Goal: Information Seeking & Learning: Learn about a topic

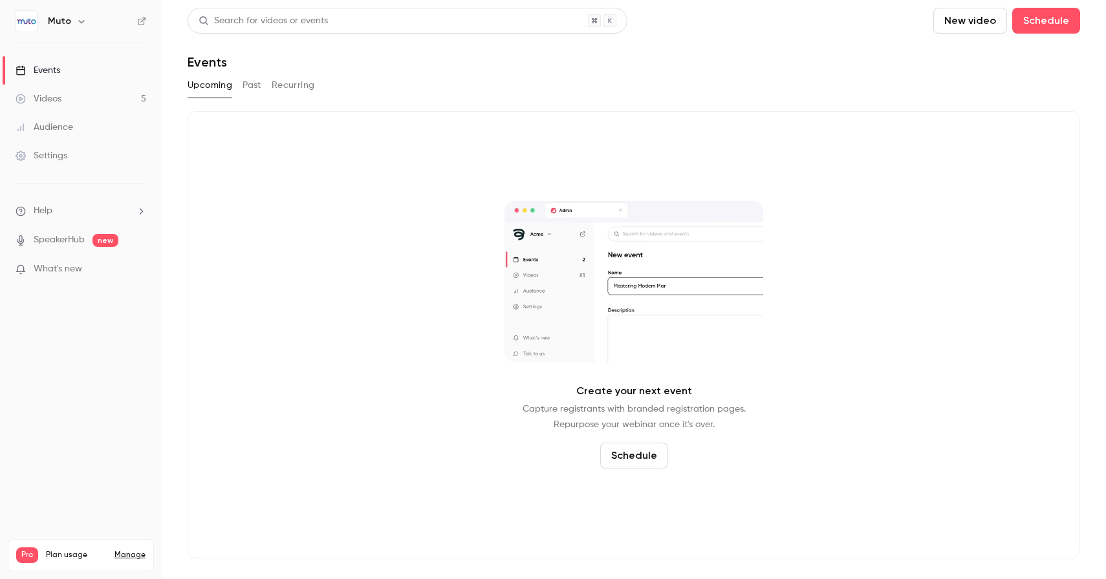
click at [61, 93] on div "Videos" at bounding box center [39, 98] width 46 height 13
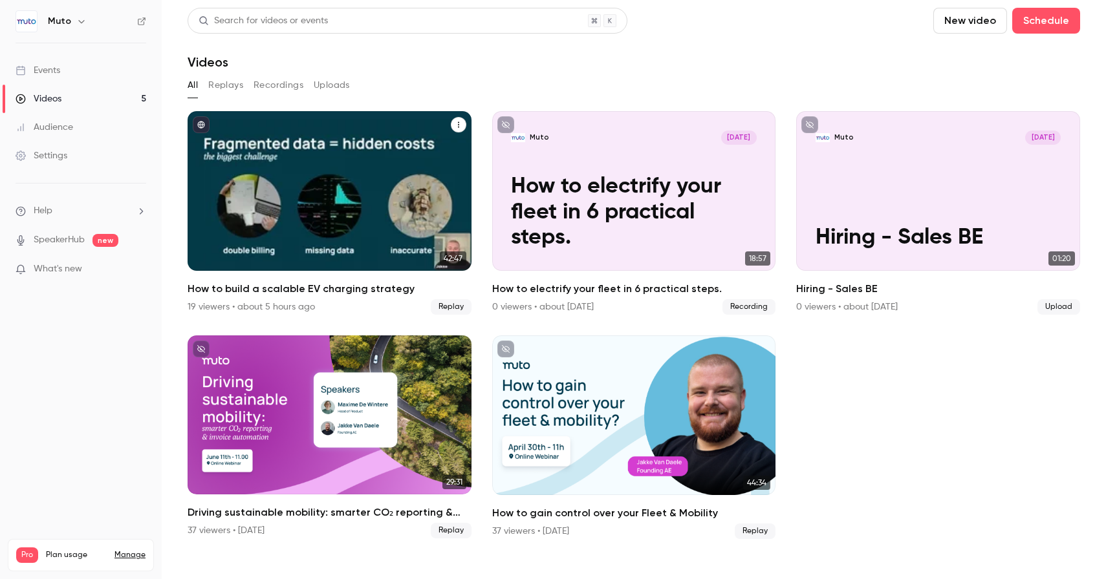
click at [288, 286] on h2 "How to build a scalable EV charging strategy" at bounding box center [329, 289] width 284 height 16
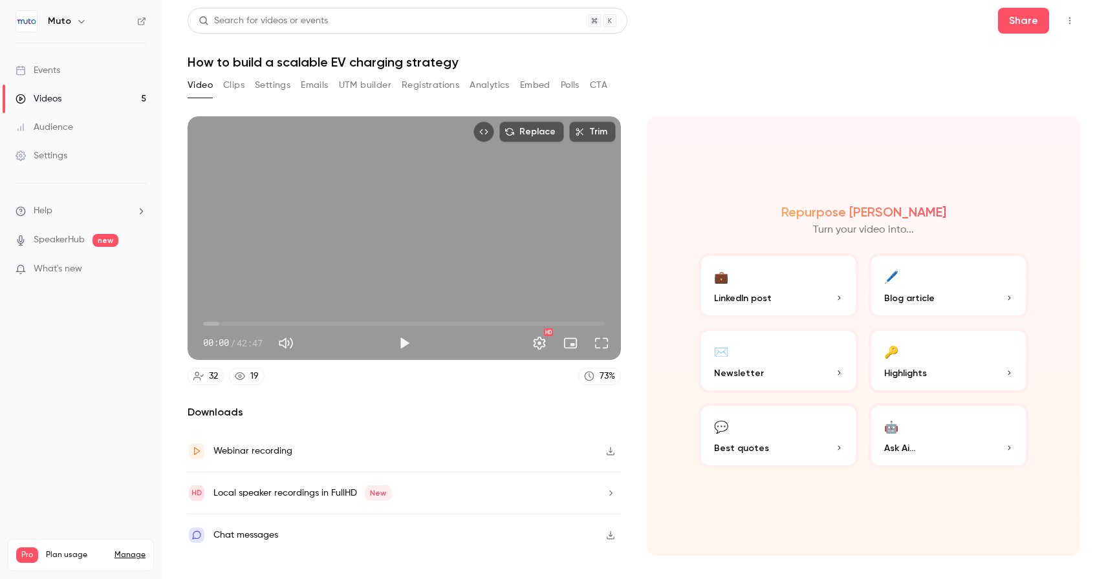
click at [429, 83] on button "Registrations" at bounding box center [430, 85] width 58 height 21
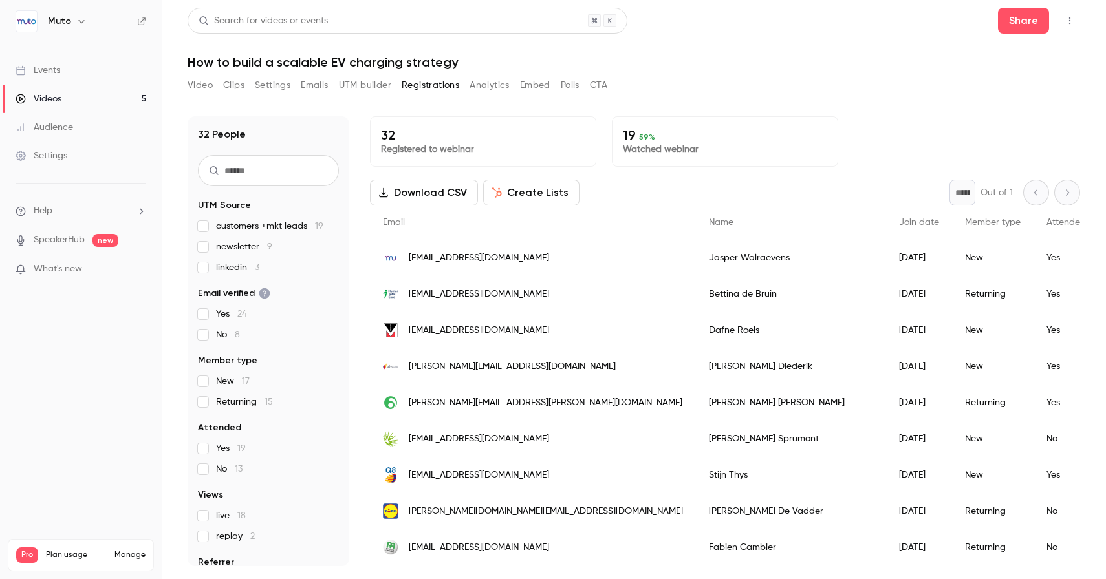
click at [1046, 220] on span "Attended" at bounding box center [1065, 222] width 39 height 9
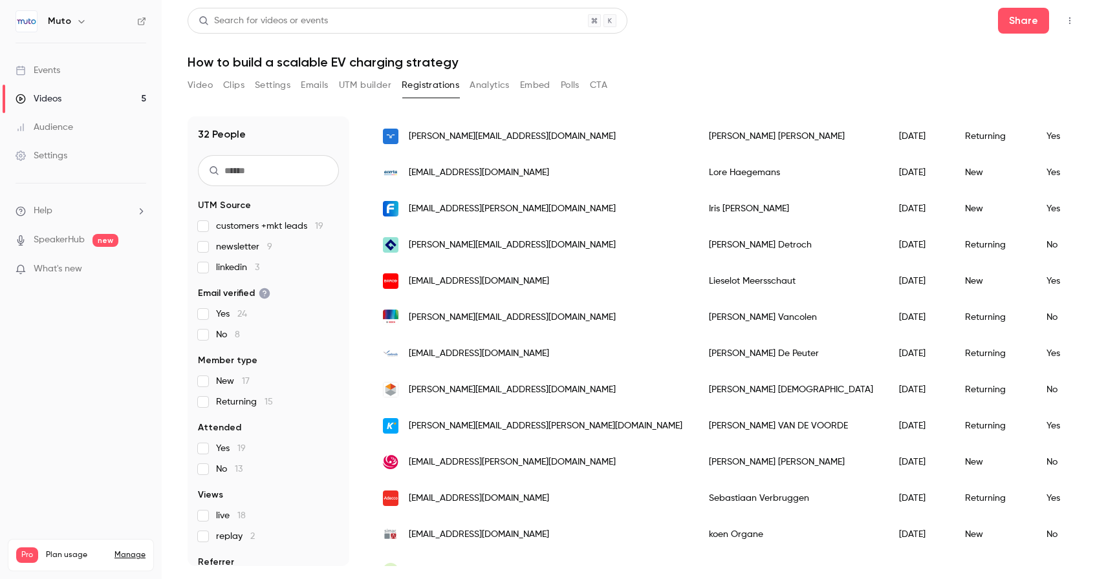
scroll to position [832, 0]
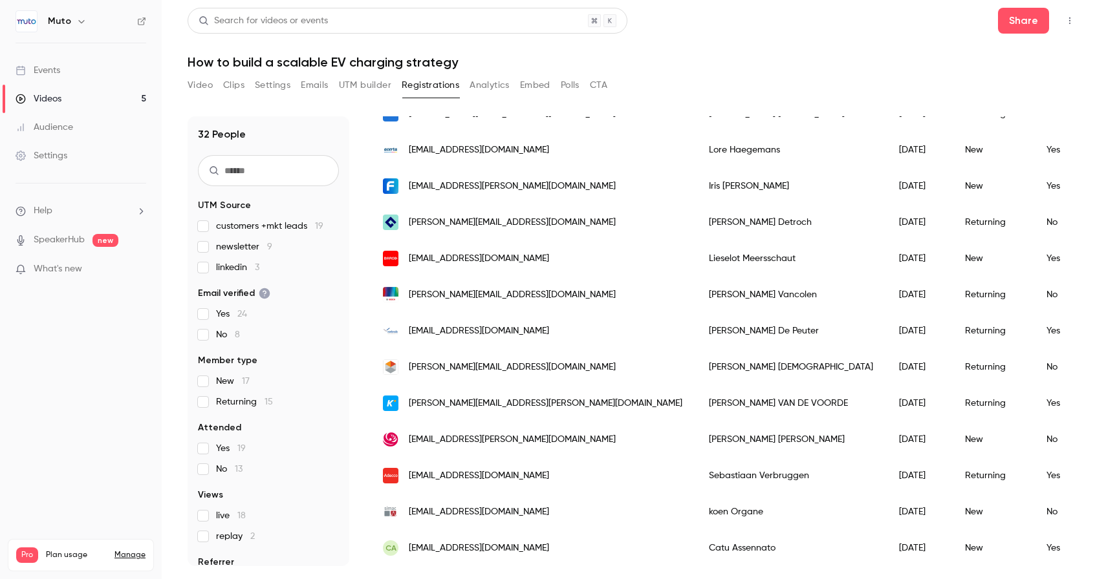
click at [65, 98] on link "Videos 5" at bounding box center [81, 99] width 162 height 28
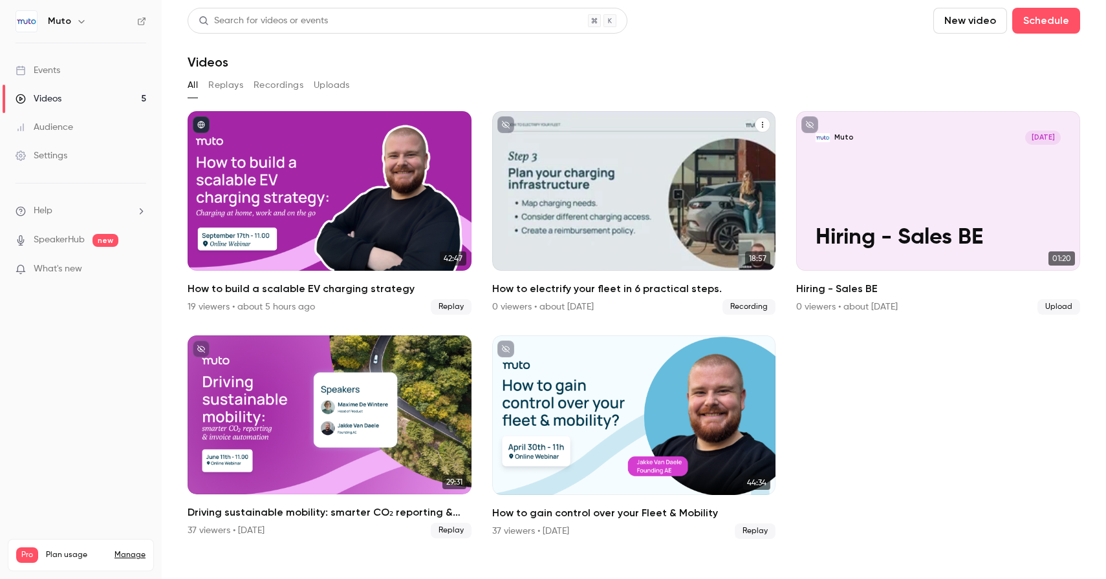
click at [590, 288] on h2 "How to electrify your fleet in 6 practical steps." at bounding box center [634, 289] width 284 height 16
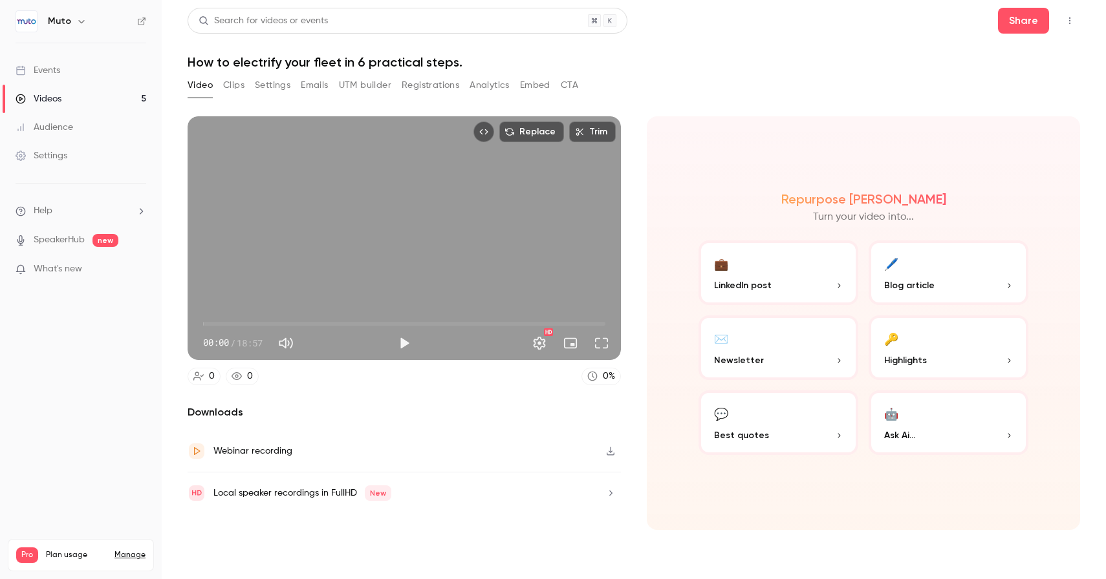
click at [425, 85] on button "Registrations" at bounding box center [430, 85] width 58 height 21
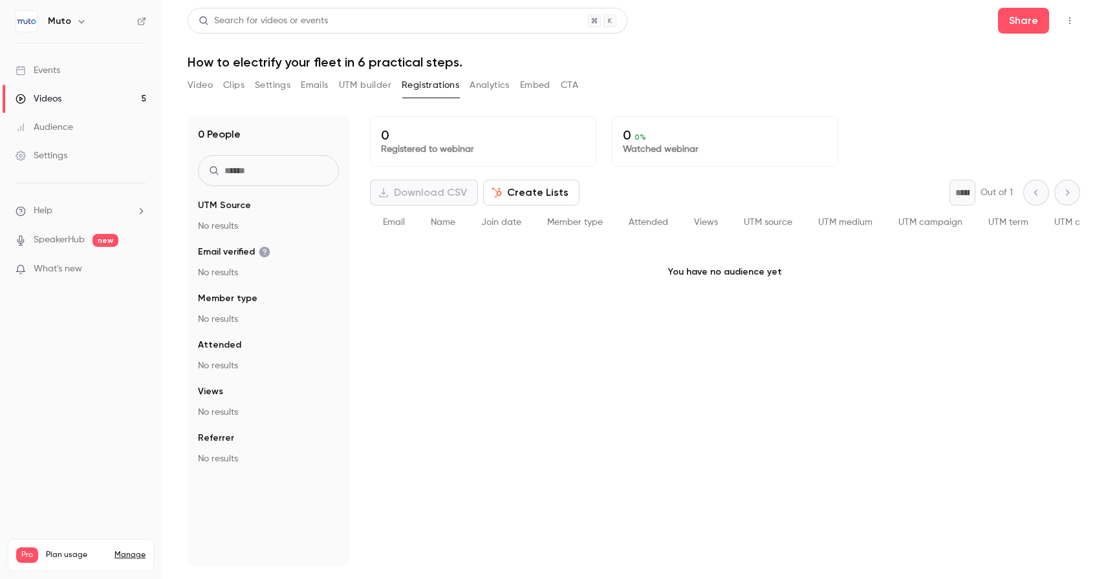
click at [55, 102] on div "Videos" at bounding box center [39, 98] width 46 height 13
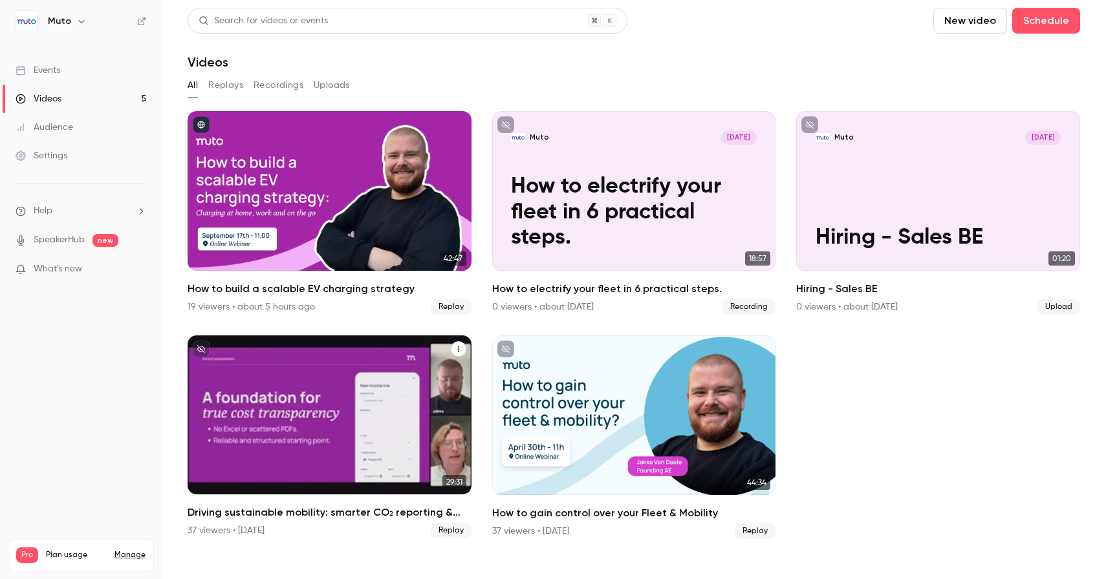
click at [323, 512] on h2 "Driving sustainable mobility: smarter CO₂ reporting & invoice automation" at bounding box center [329, 513] width 284 height 16
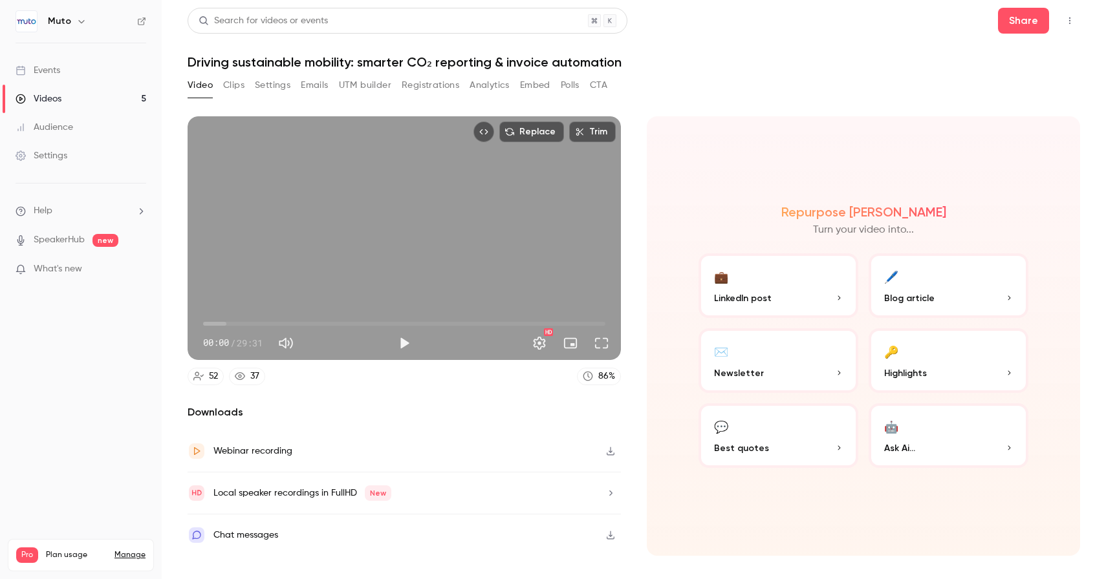
click at [440, 86] on button "Registrations" at bounding box center [430, 85] width 58 height 21
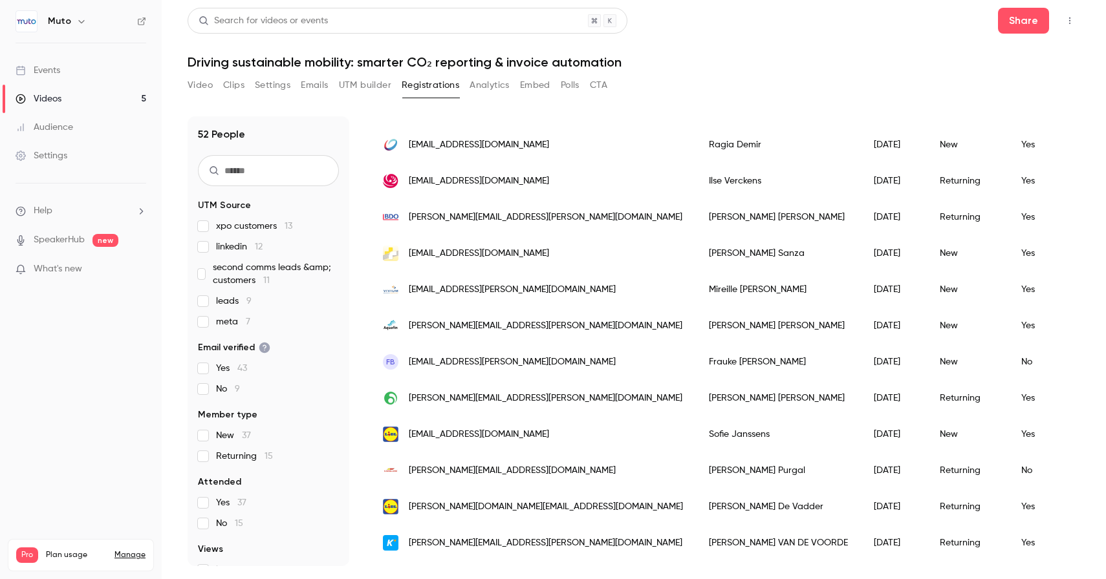
scroll to position [1484, 0]
